Goal: Task Accomplishment & Management: Manage account settings

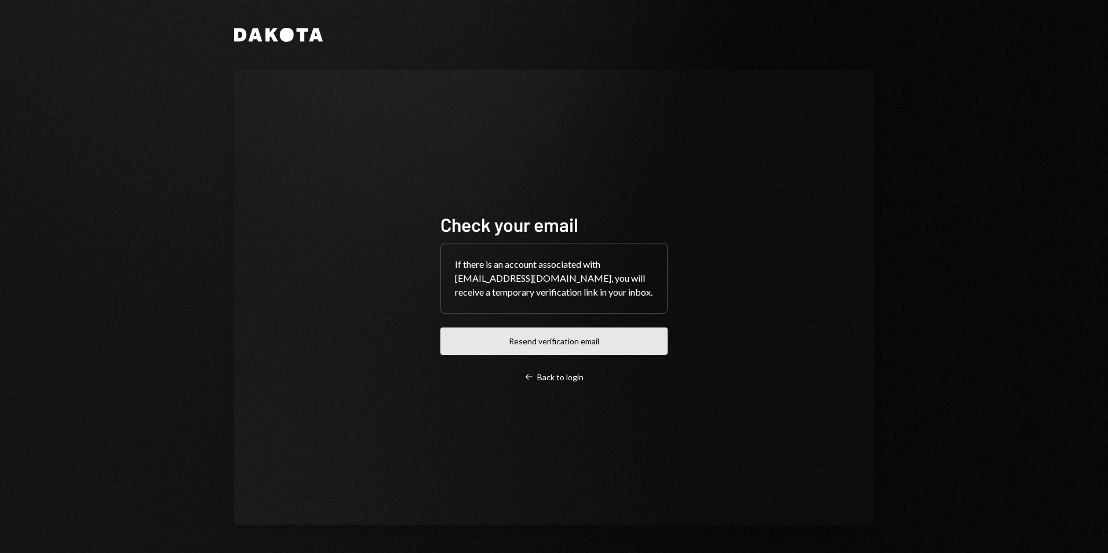
click at [555, 347] on button "Resend verification email" at bounding box center [554, 341] width 227 height 27
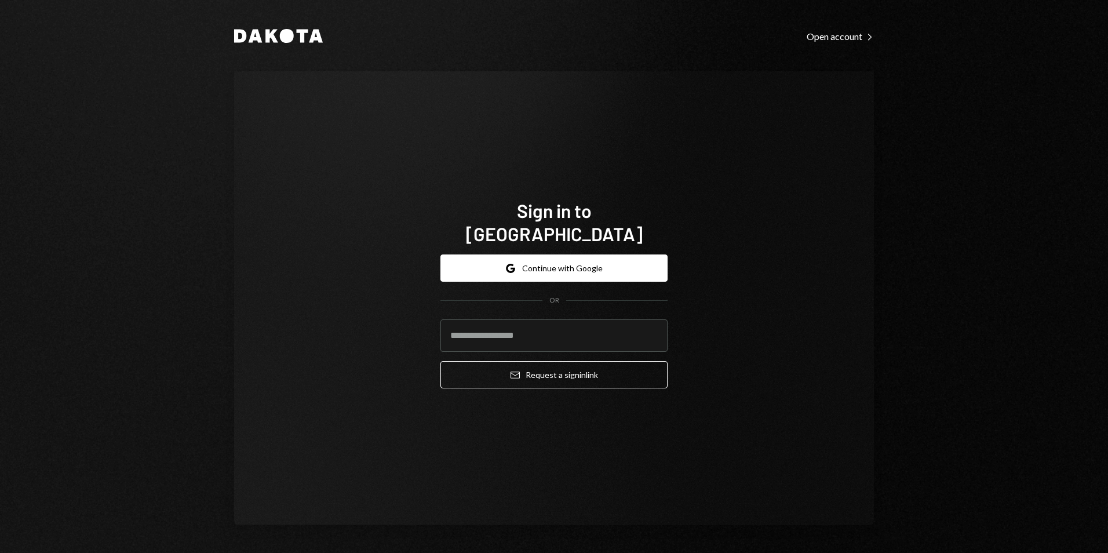
type input "**********"
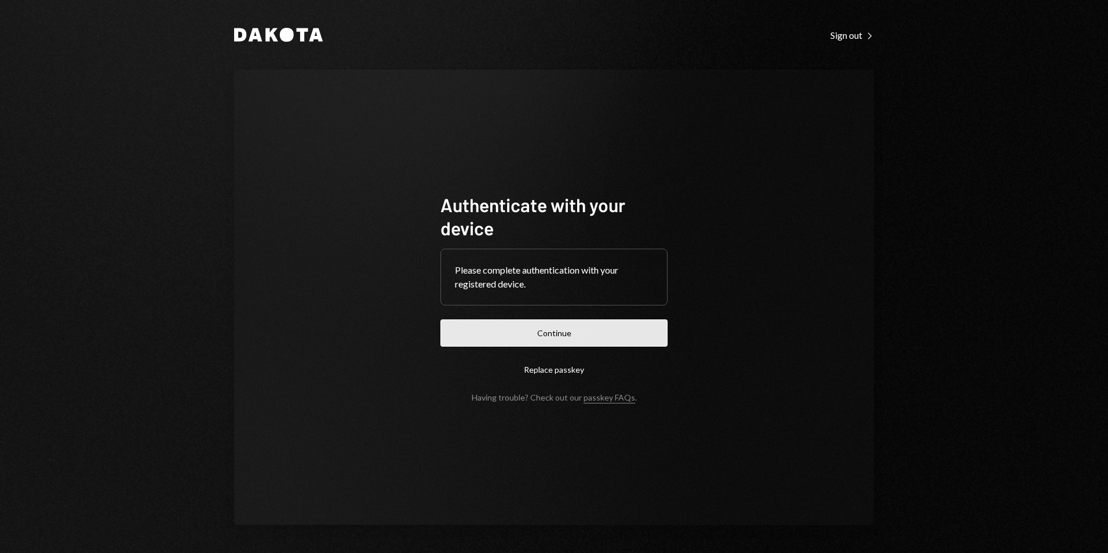
drag, startPoint x: 546, startPoint y: 339, endPoint x: 533, endPoint y: 312, distance: 29.3
click at [546, 339] on button "Continue" at bounding box center [554, 332] width 227 height 27
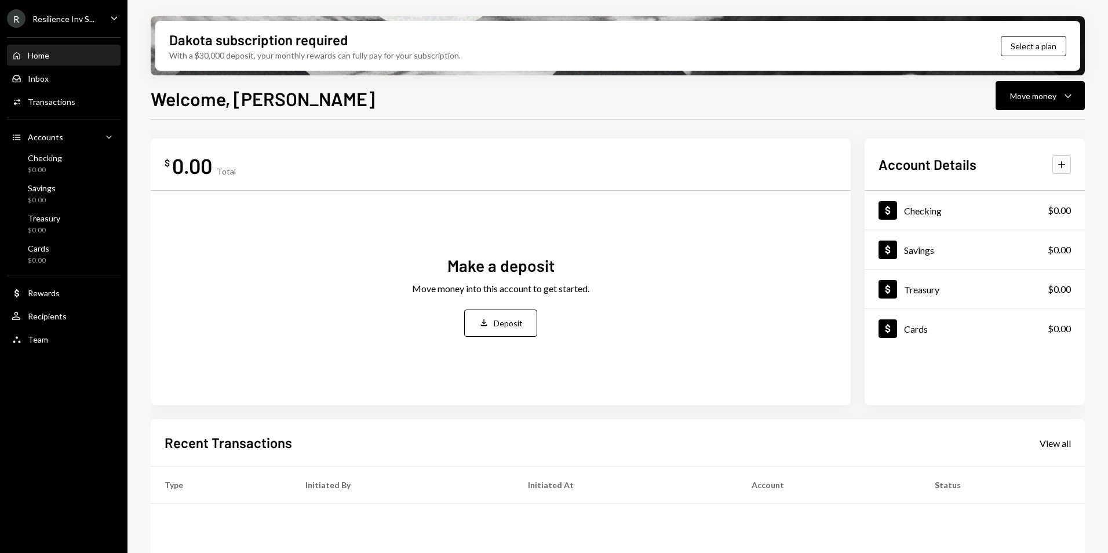
click at [75, 22] on div "Resilience Inv S..." at bounding box center [63, 19] width 62 height 10
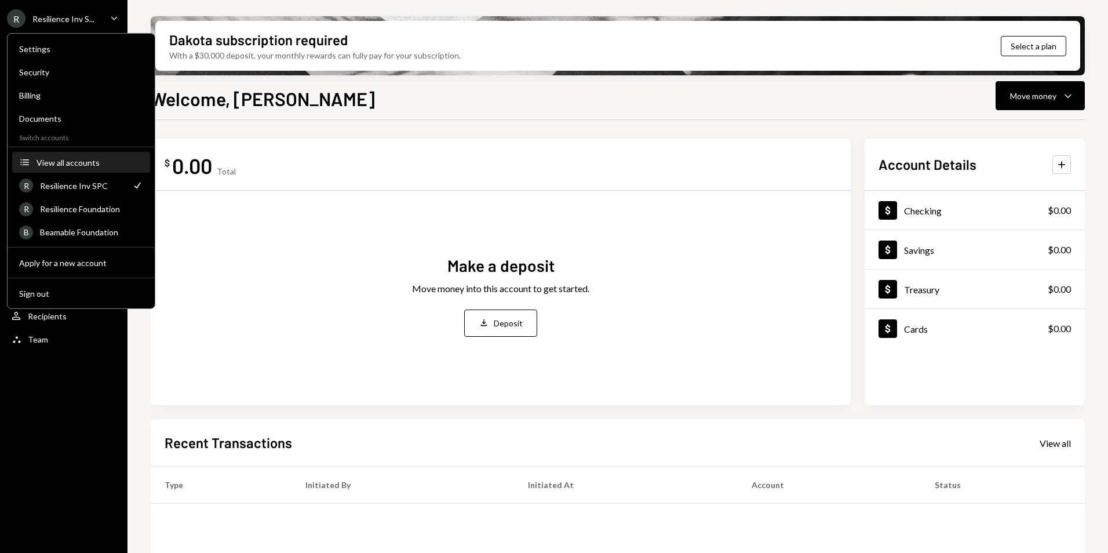
click at [77, 159] on div "View all accounts" at bounding box center [90, 163] width 107 height 10
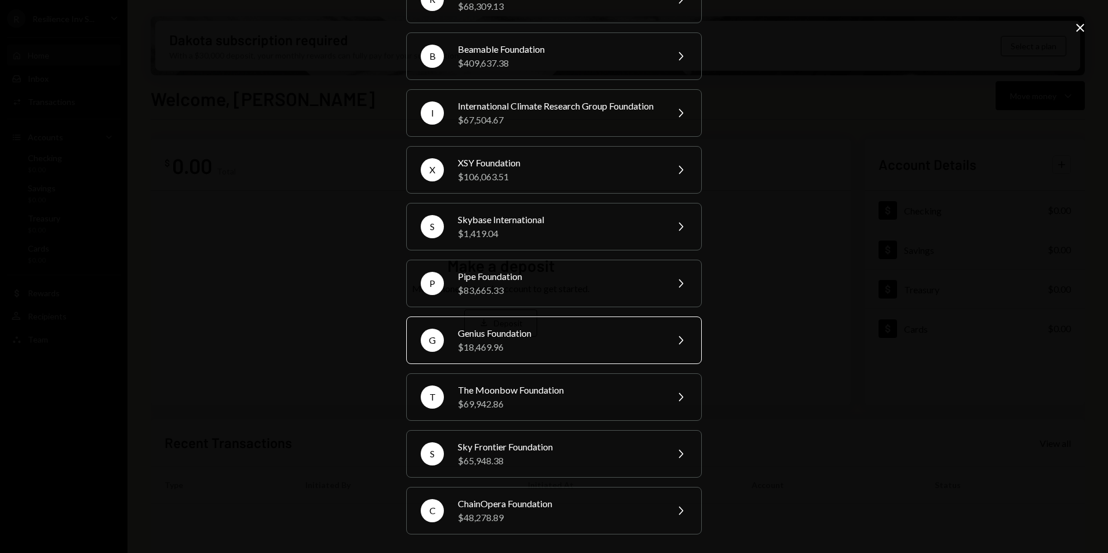
scroll to position [144, 0]
click at [495, 101] on div "International Climate Research Group Foundation" at bounding box center [559, 106] width 202 height 14
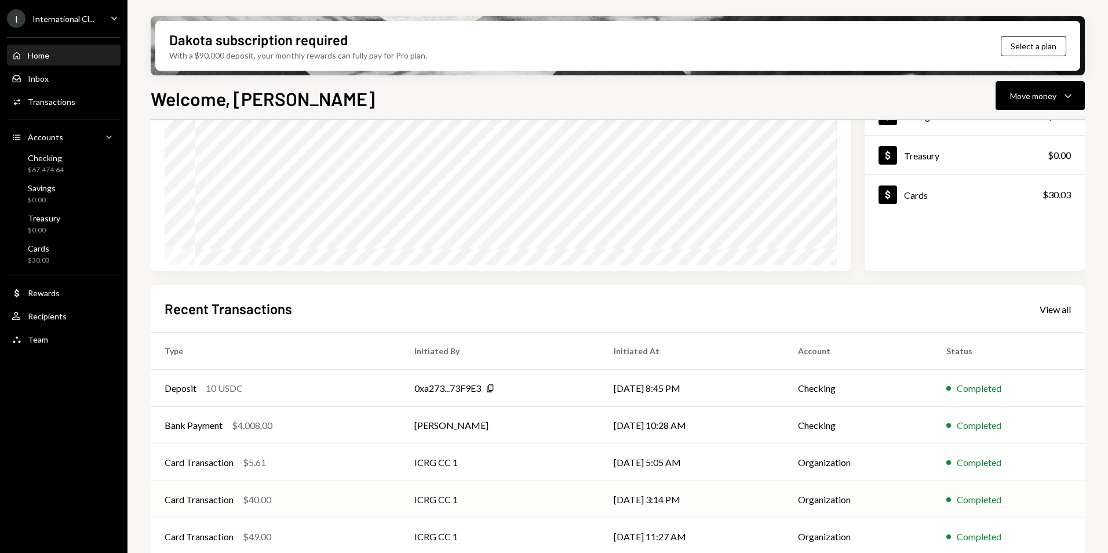
scroll to position [146, 0]
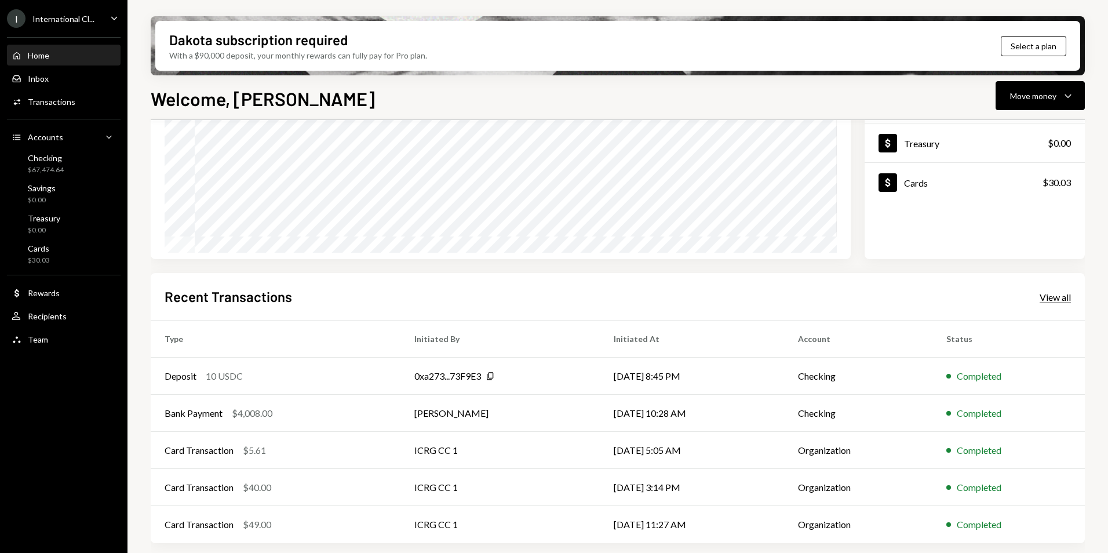
click at [1070, 298] on div "View all" at bounding box center [1055, 298] width 31 height 12
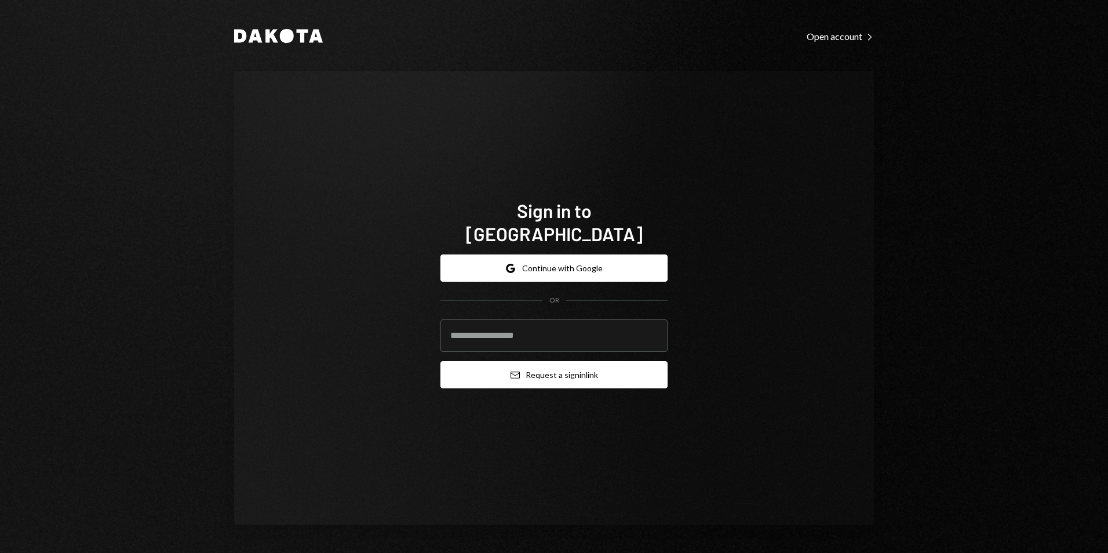
click at [549, 370] on button "Email Request a sign in link" at bounding box center [554, 374] width 227 height 27
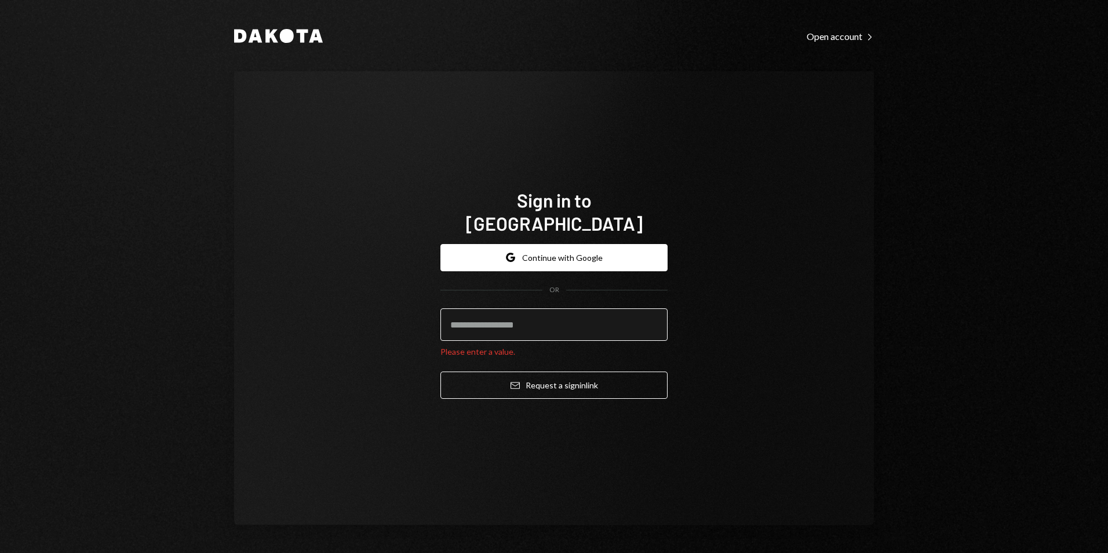
click at [517, 314] on input "email" at bounding box center [554, 324] width 227 height 32
type input "**********"
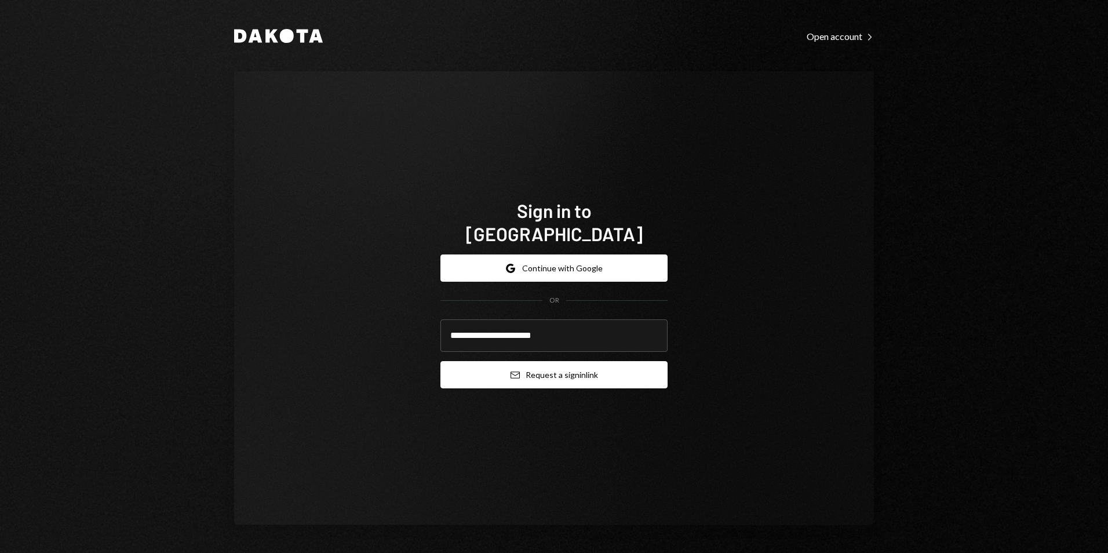
click at [559, 361] on button "Email Request a sign in link" at bounding box center [554, 374] width 227 height 27
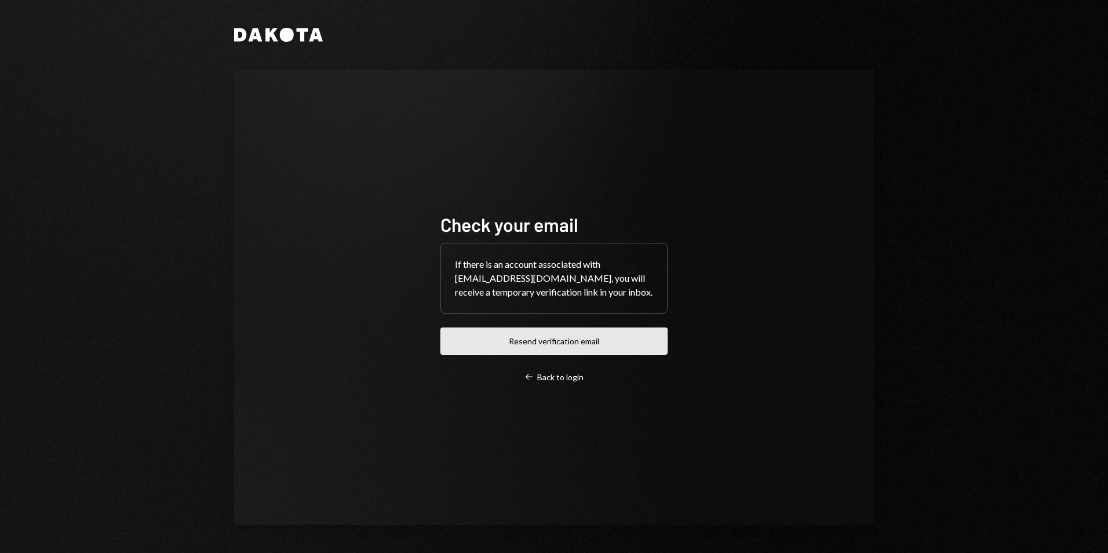
click at [542, 344] on button "Resend verification email" at bounding box center [554, 341] width 227 height 27
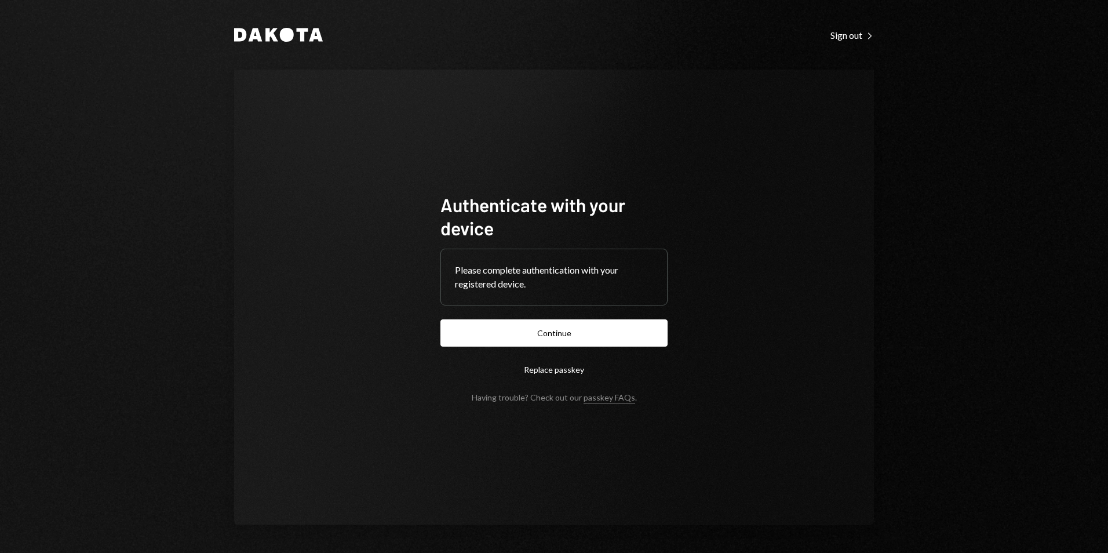
drag, startPoint x: 549, startPoint y: 340, endPoint x: 536, endPoint y: 331, distance: 15.9
click at [550, 339] on button "Continue" at bounding box center [554, 332] width 227 height 27
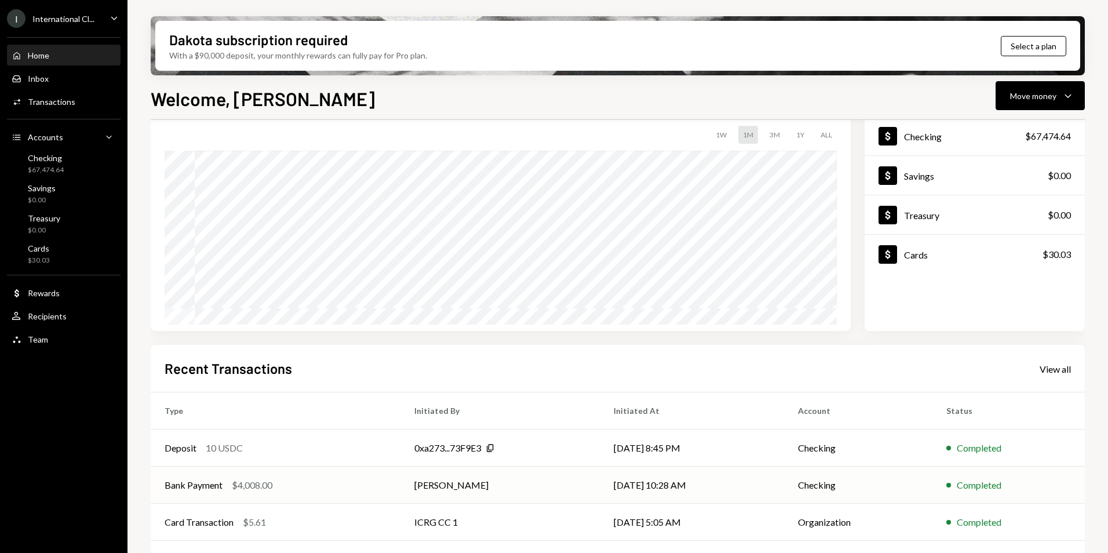
scroll to position [146, 0]
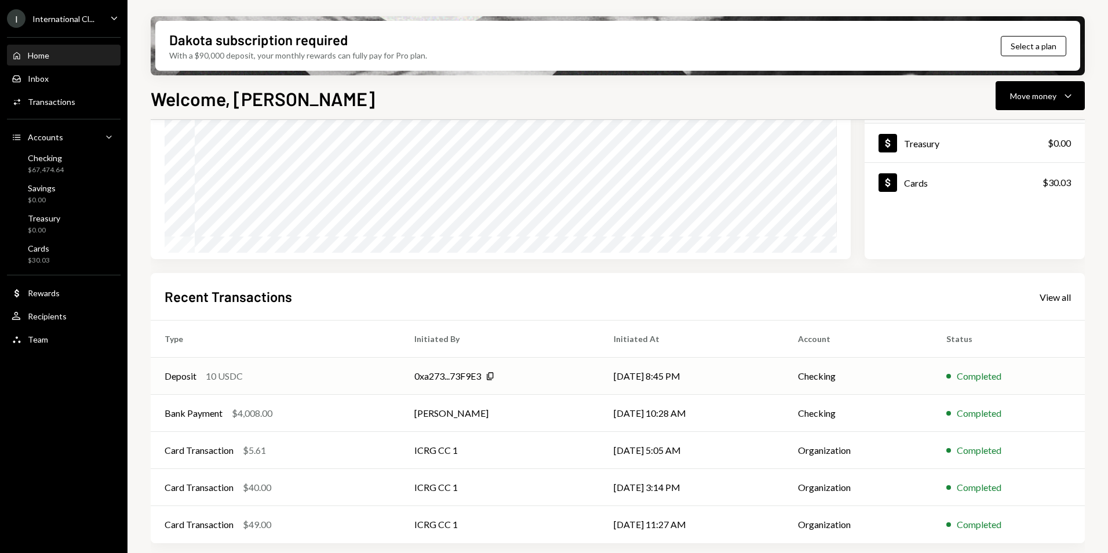
click at [530, 377] on div "0xa273...73F9E3 Copy" at bounding box center [500, 376] width 172 height 14
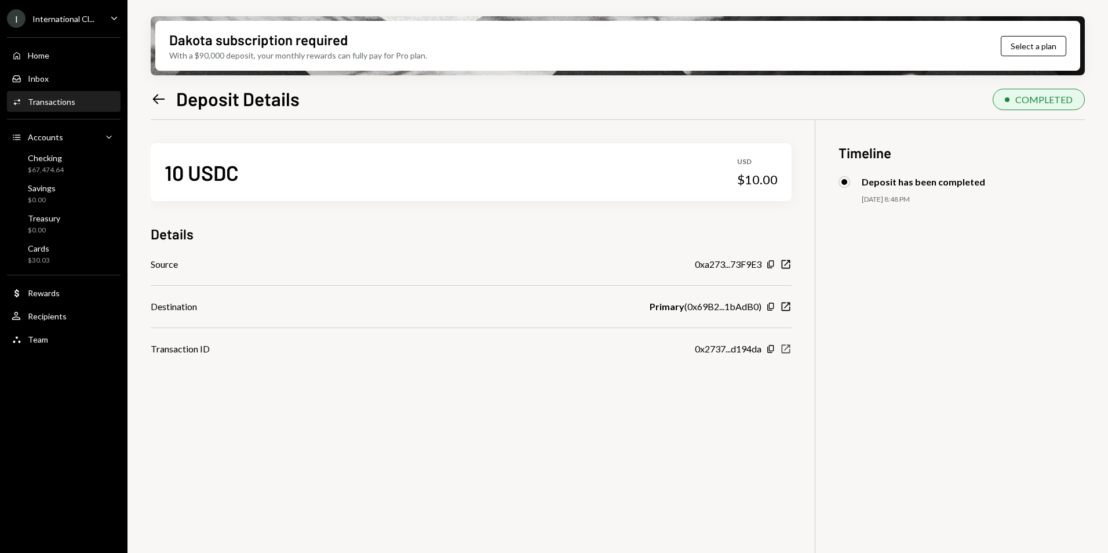
click at [788, 351] on icon "New Window" at bounding box center [786, 349] width 12 height 12
click at [67, 19] on div "International Cl..." at bounding box center [63, 19] width 62 height 10
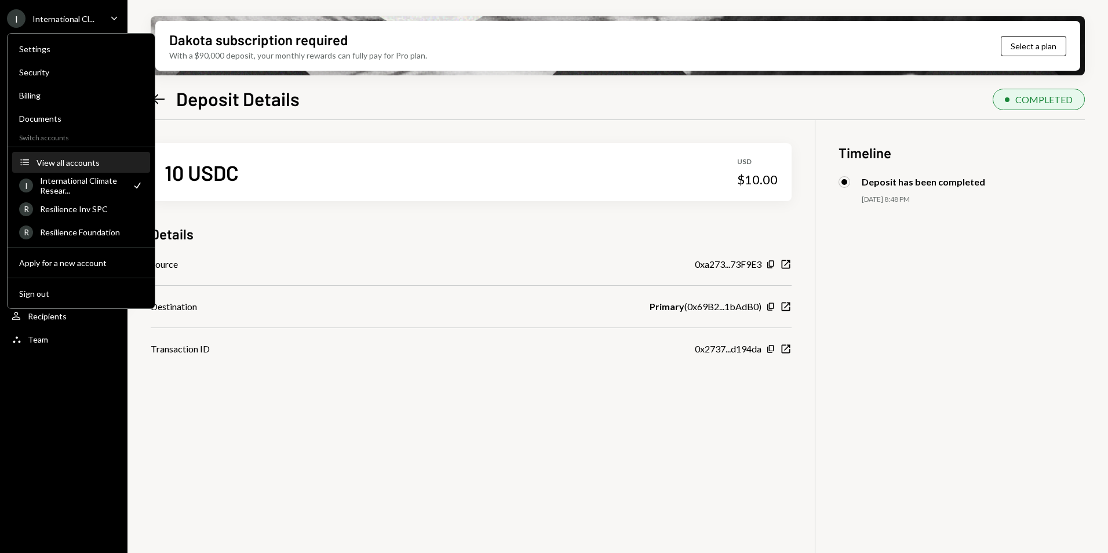
click at [58, 163] on div "View all accounts" at bounding box center [90, 163] width 107 height 10
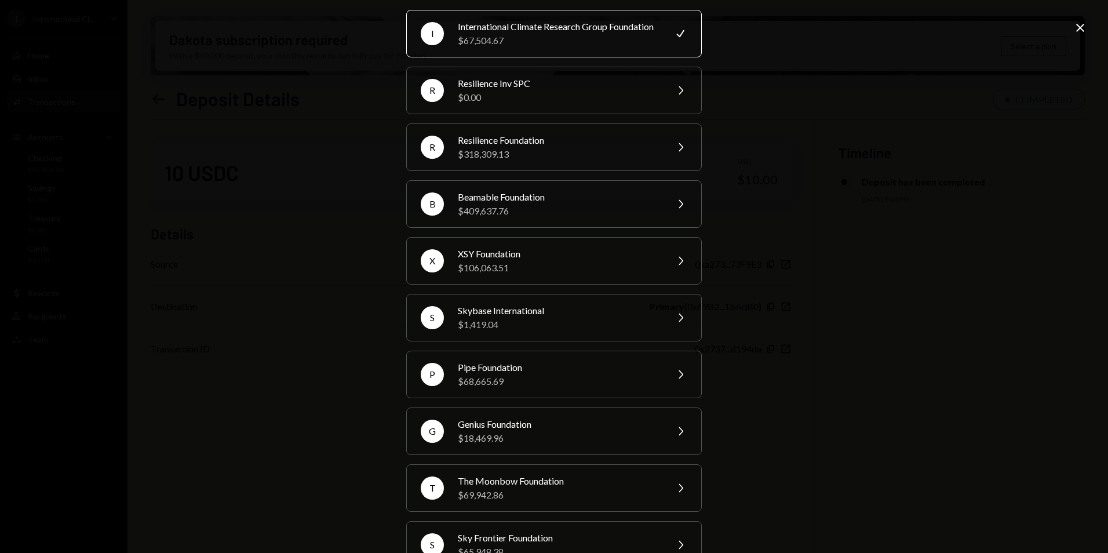
scroll to position [58, 0]
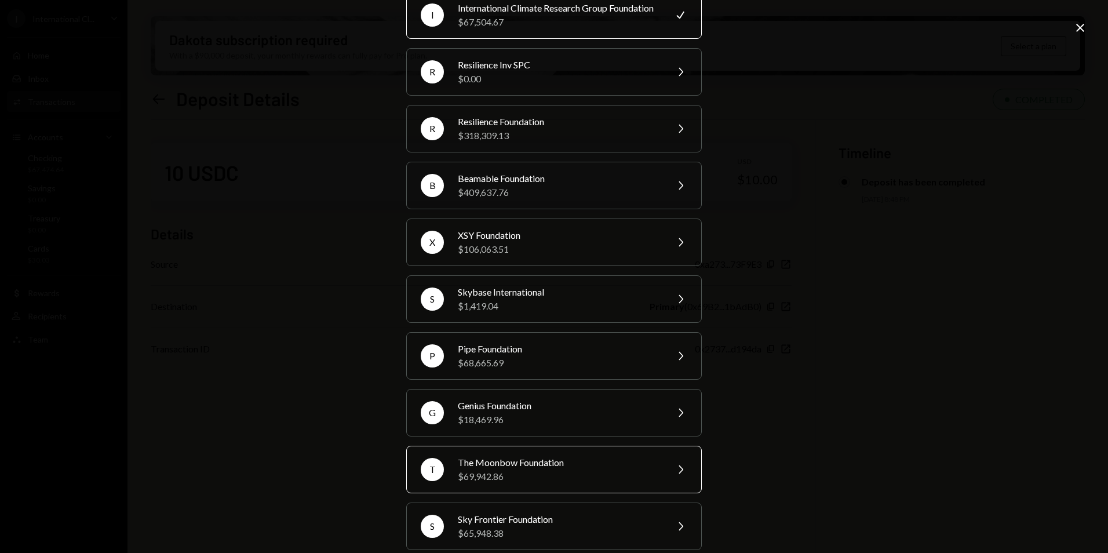
click at [530, 470] on div "The Moonbow Foundation" at bounding box center [559, 463] width 202 height 14
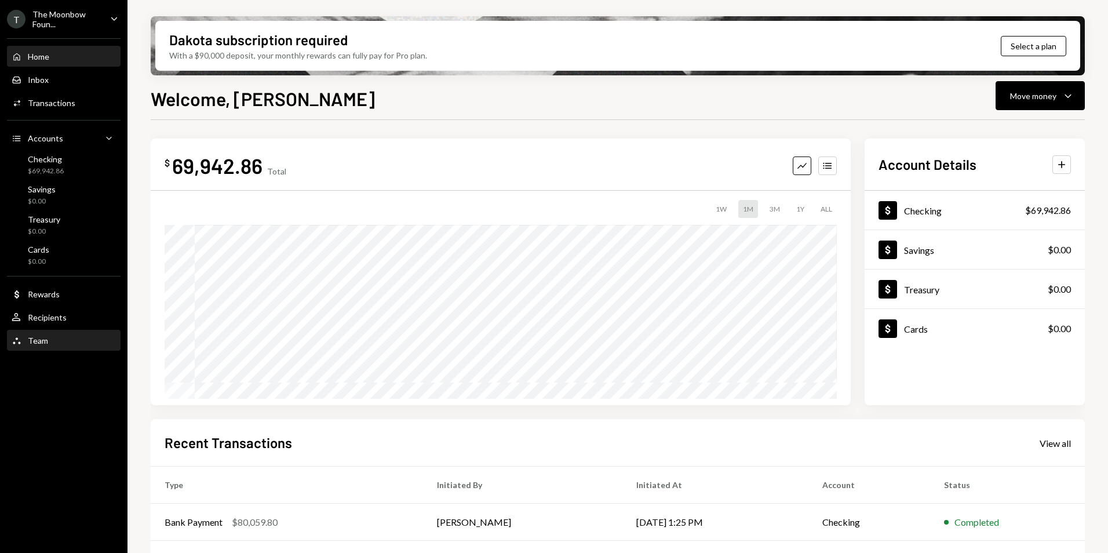
click at [43, 344] on div "Team" at bounding box center [38, 341] width 20 height 10
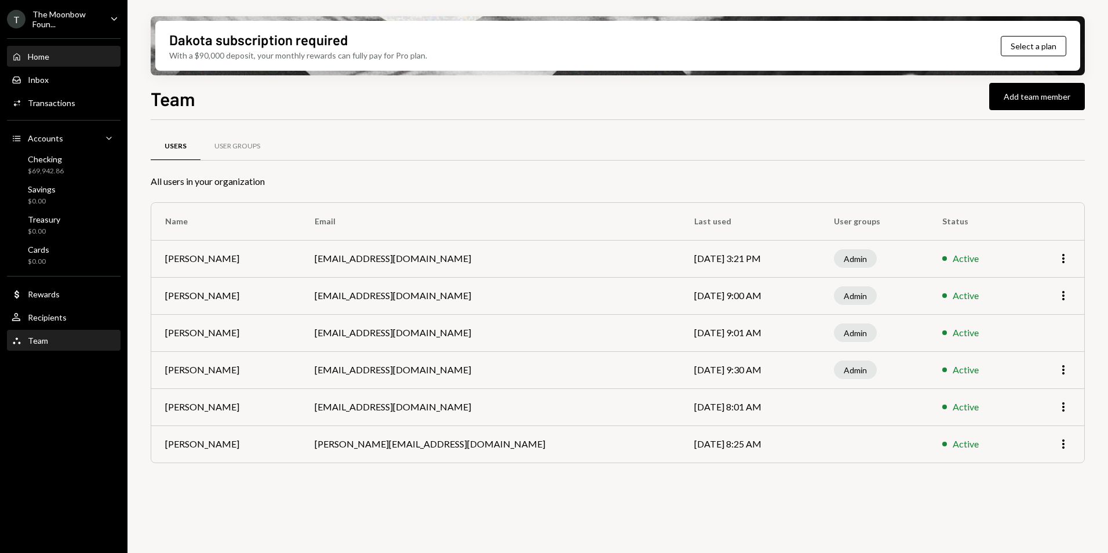
click at [56, 56] on div "Home Home" at bounding box center [64, 57] width 104 height 10
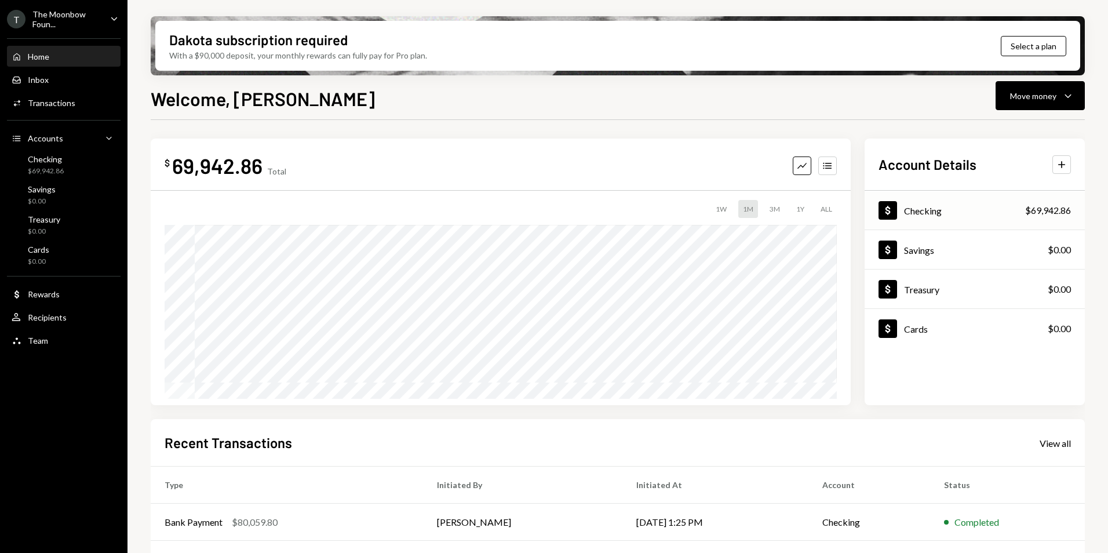
click at [966, 210] on div "Dollar Checking $69,942.86" at bounding box center [975, 211] width 220 height 38
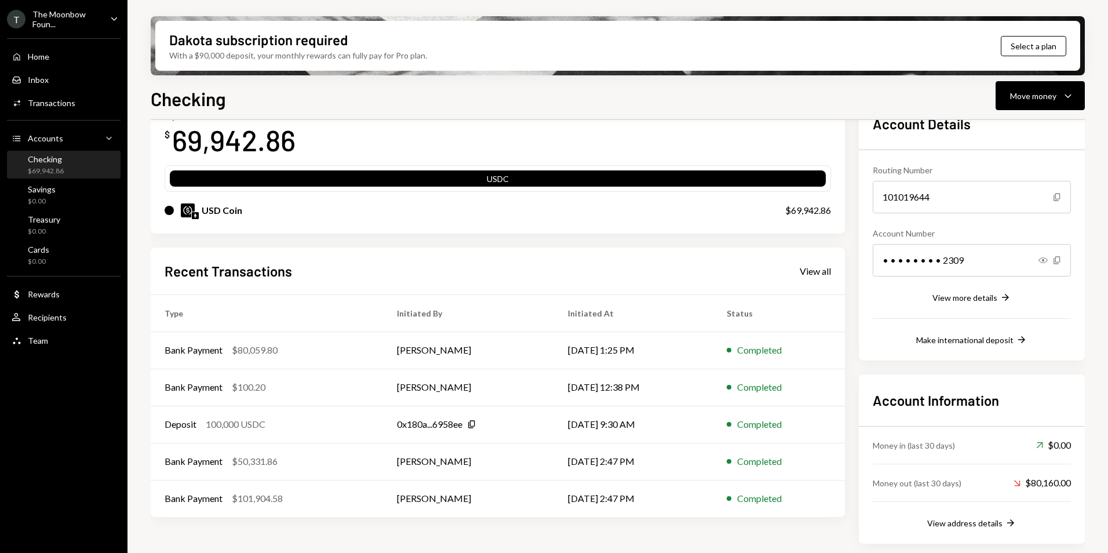
scroll to position [77, 0]
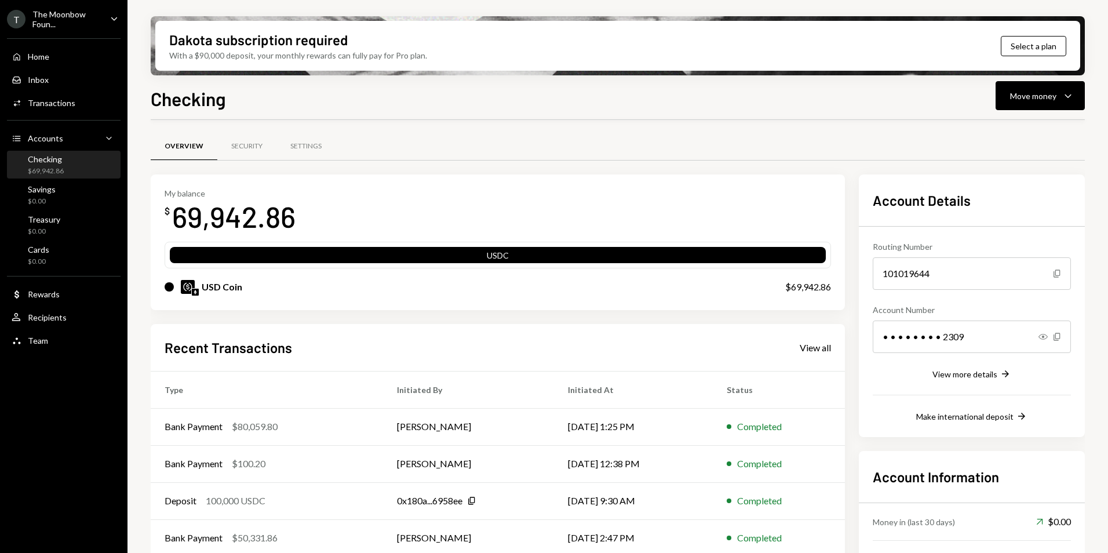
scroll to position [77, 0]
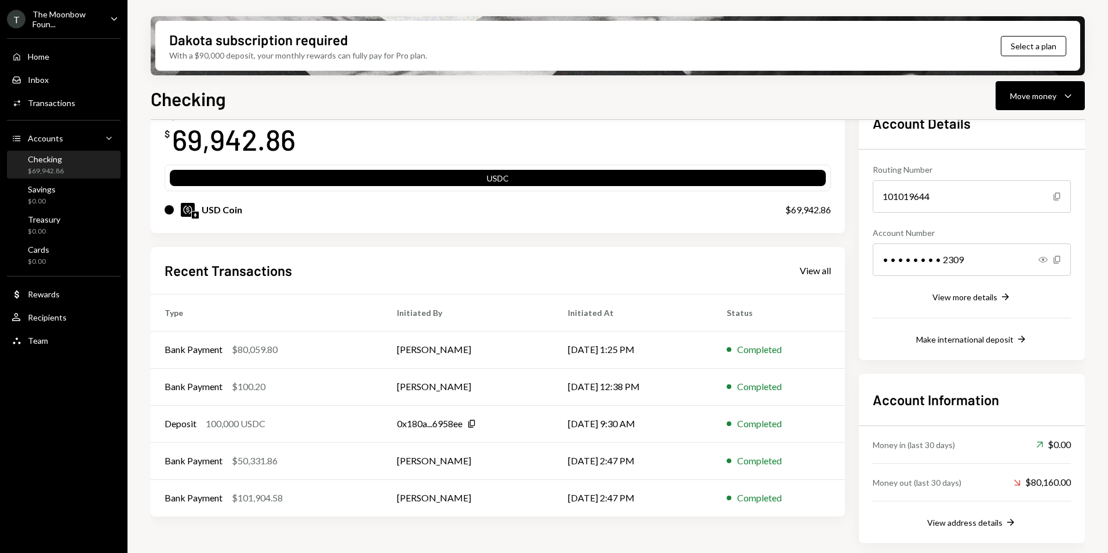
click at [959, 523] on div "View address details" at bounding box center [965, 523] width 75 height 10
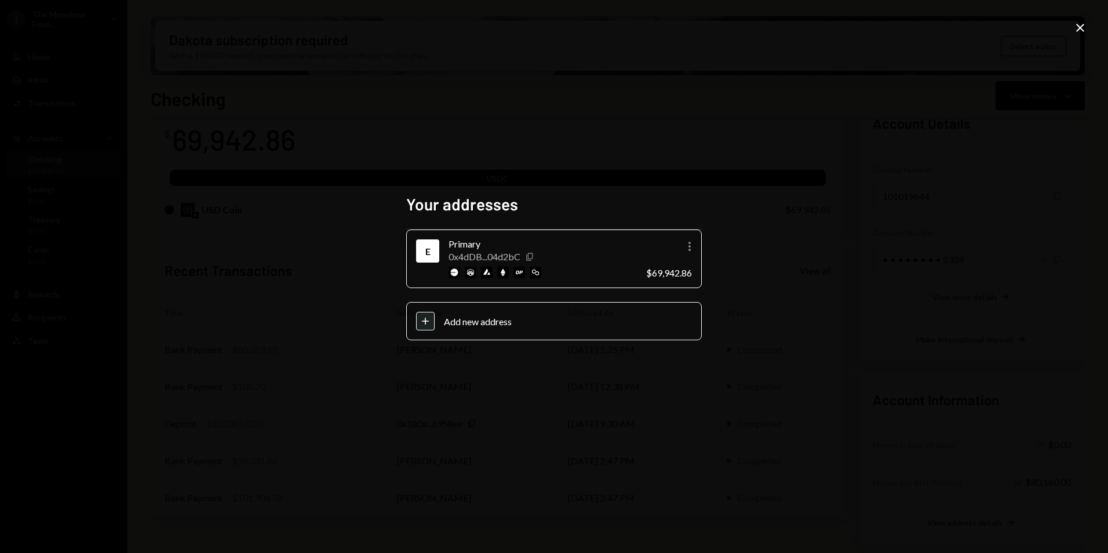
click at [530, 256] on icon "Copy" at bounding box center [529, 256] width 9 height 9
click at [1079, 26] on icon at bounding box center [1081, 28] width 8 height 8
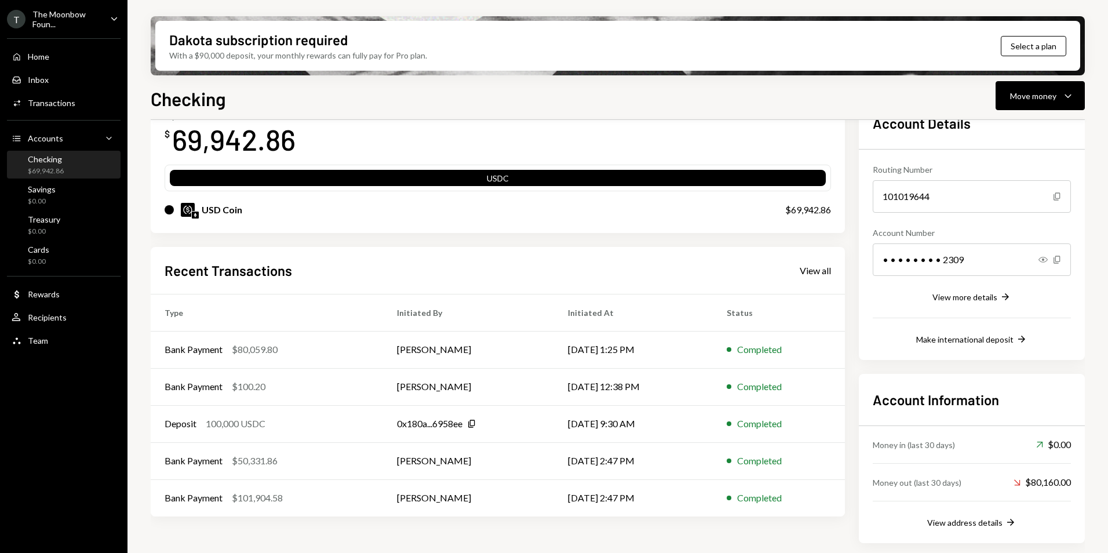
click at [370, 102] on div "Checking Move money Caret Down" at bounding box center [618, 98] width 935 height 26
click at [962, 522] on div "View address details" at bounding box center [965, 523] width 75 height 10
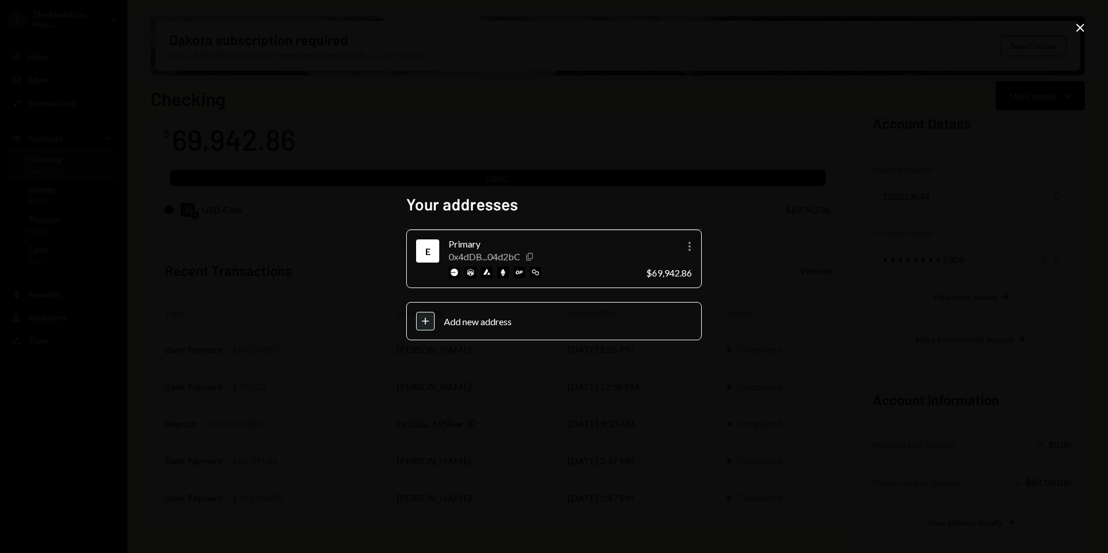
click at [531, 254] on icon "Copy" at bounding box center [529, 256] width 9 height 9
click at [1083, 26] on icon at bounding box center [1081, 28] width 8 height 8
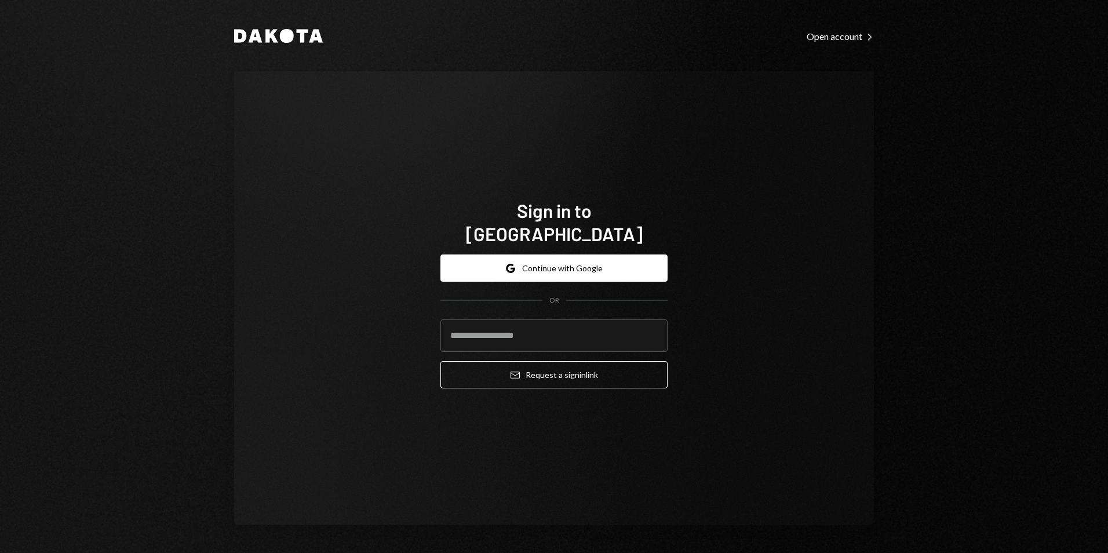
type input "**********"
